Goal: Navigation & Orientation: Find specific page/section

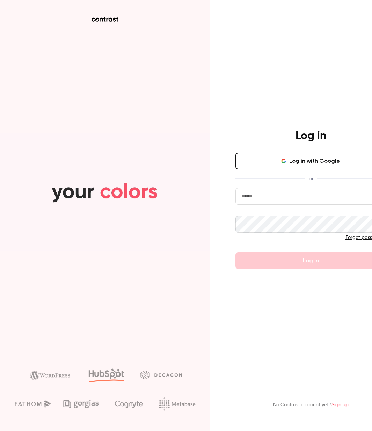
click at [281, 166] on button "Log in with Google" at bounding box center [310, 161] width 151 height 17
